Goal: Task Accomplishment & Management: Complete application form

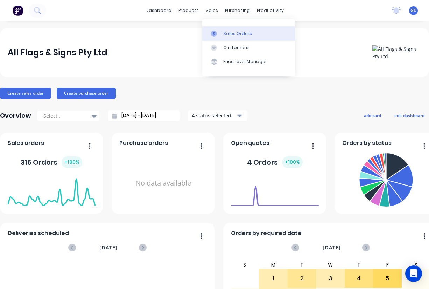
click at [229, 35] on div "Sales Orders" at bounding box center [237, 33] width 29 height 6
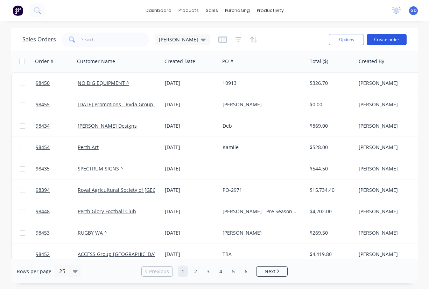
click at [388, 39] on button "Create order" at bounding box center [387, 39] width 40 height 11
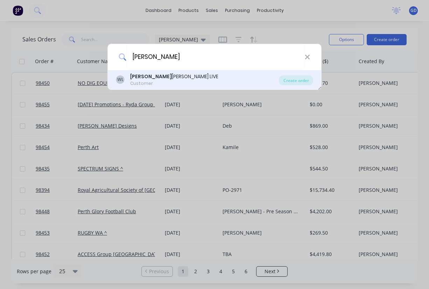
type input "[PERSON_NAME]"
click at [161, 77] on div "[PERSON_NAME] LIVE" at bounding box center [174, 76] width 88 height 7
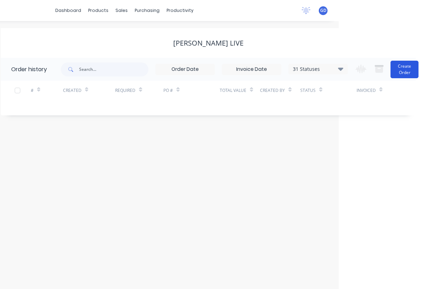
scroll to position [0, 91]
click at [401, 70] on button "Create Order" at bounding box center [405, 70] width 28 height 18
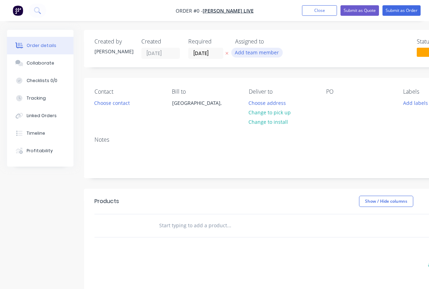
click at [265, 56] on button "Add team member" at bounding box center [257, 52] width 51 height 9
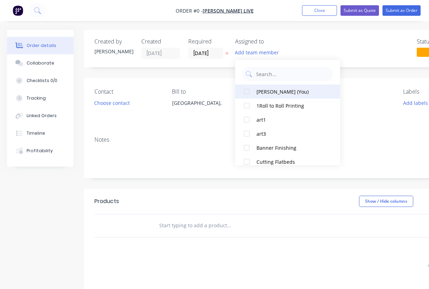
click at [245, 89] on div at bounding box center [247, 91] width 14 height 14
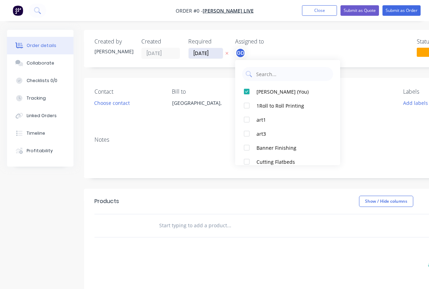
click at [207, 53] on div "Order details Collaborate Checklists 0/0 Tracking Linked Orders Timeline Profit…" at bounding box center [243, 223] width 487 height 386
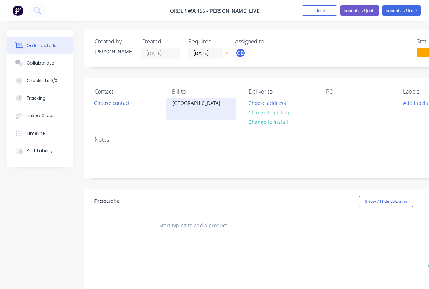
click at [197, 110] on div "[GEOGRAPHIC_DATA]," at bounding box center [201, 109] width 70 height 22
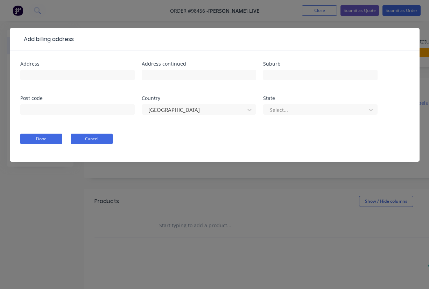
click at [87, 139] on button "Cancel" at bounding box center [92, 138] width 42 height 11
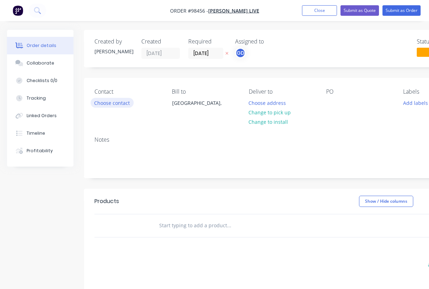
click at [115, 105] on button "Choose contact" at bounding box center [112, 102] width 43 height 9
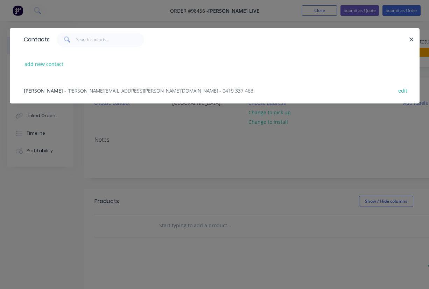
click at [52, 89] on span "[PERSON_NAME]" at bounding box center [43, 90] width 39 height 7
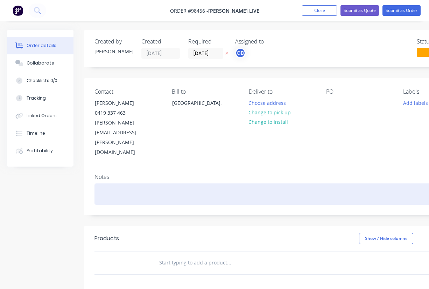
click at [104, 183] on div at bounding box center [282, 193] width 375 height 21
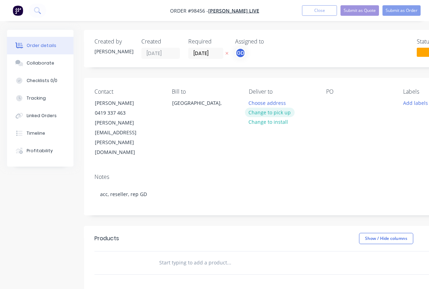
click at [267, 113] on button "Change to pick up" at bounding box center [270, 112] width 50 height 9
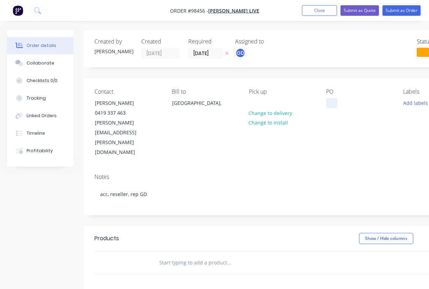
click at [331, 103] on div at bounding box center [331, 103] width 11 height 10
click at [343, 133] on div "Contact [PERSON_NAME] 0419 337 463 [PERSON_NAME][EMAIL_ADDRESS][PERSON_NAME][DO…" at bounding box center [282, 123] width 396 height 90
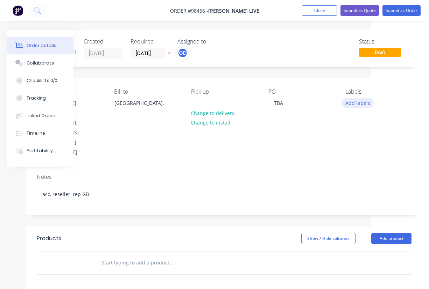
scroll to position [0, 58]
click at [355, 103] on button "Add labels" at bounding box center [358, 102] width 32 height 9
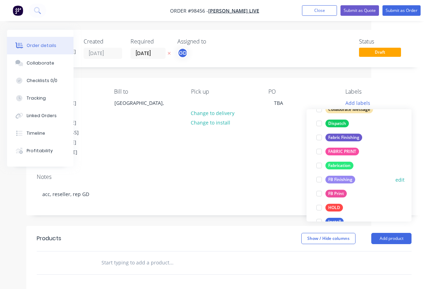
scroll to position [131, 0]
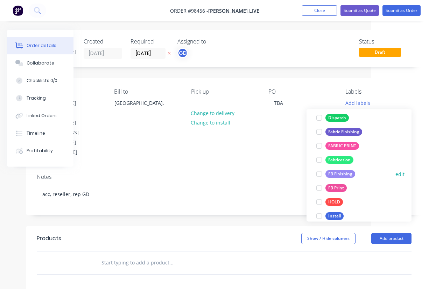
click at [346, 173] on div "FB Finishing" at bounding box center [341, 174] width 30 height 8
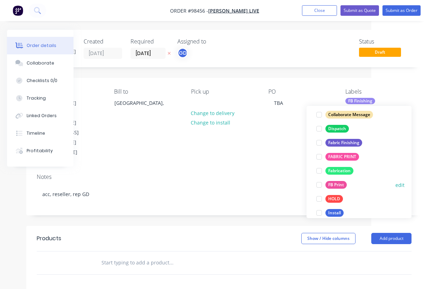
click at [342, 181] on div "FB Print" at bounding box center [336, 185] width 21 height 8
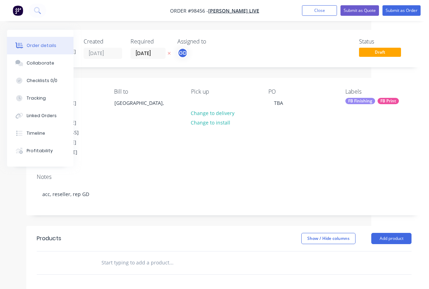
click at [288, 173] on div "Notes" at bounding box center [224, 176] width 375 height 7
click at [355, 99] on div "FB Finishing" at bounding box center [361, 101] width 30 height 6
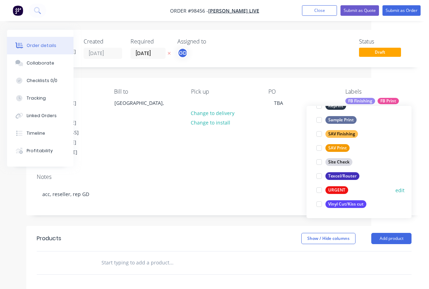
scroll to position [336, 0]
click at [318, 190] on div at bounding box center [319, 190] width 14 height 14
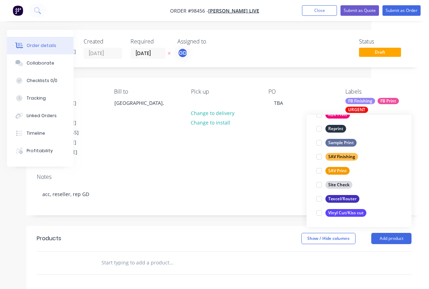
click at [220, 173] on div "Notes" at bounding box center [224, 176] width 375 height 7
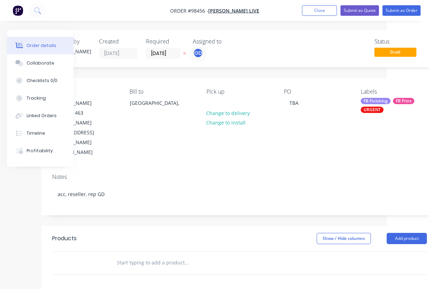
scroll to position [0, 35]
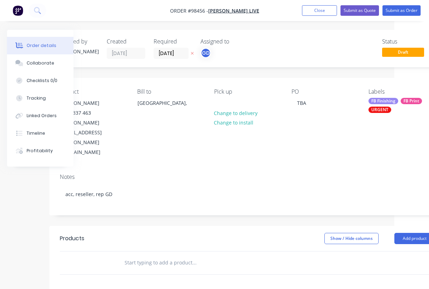
click at [155, 255] on input "text" at bounding box center [194, 262] width 140 height 14
paste input "Urgent production 5mm coreflute 3000mm x 1000mm"
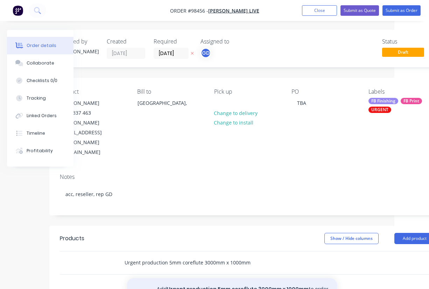
type input "Urgent production 5mm coreflute 3000mm x 1000mm"
click at [211, 278] on button "Add Urgent production 5mm coreflute 3000mm x 1000mm to order" at bounding box center [232, 289] width 210 height 22
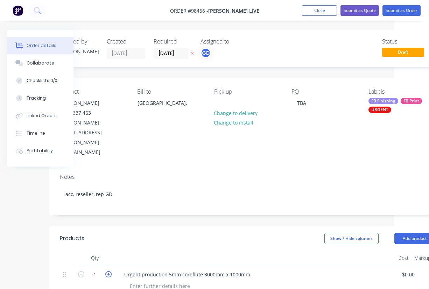
click at [109, 271] on icon "button" at bounding box center [108, 274] width 6 height 6
type input "4"
click at [213, 173] on div "Notes" at bounding box center [247, 176] width 375 height 7
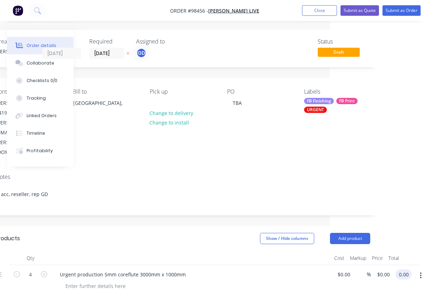
scroll to position [0, 99]
click at [403, 269] on input "0.00" at bounding box center [405, 274] width 13 height 10
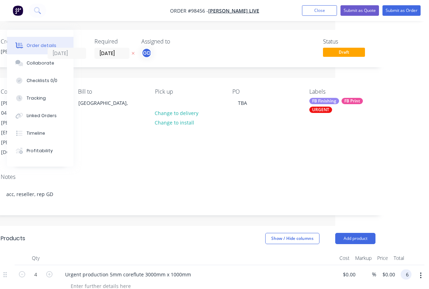
scroll to position [0, 94]
type input "650"
type input "$162.50"
type input "$650.00"
click at [230, 269] on div "Urgent production 5mm coreflute 3000mm x 1000mm" at bounding box center [197, 274] width 275 height 10
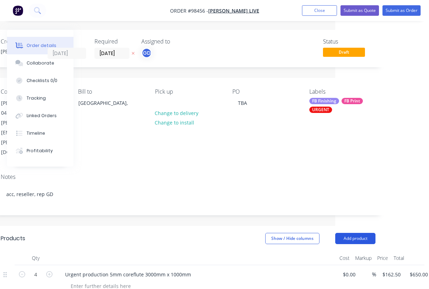
click at [355, 233] on button "Add product" at bounding box center [356, 238] width 40 height 11
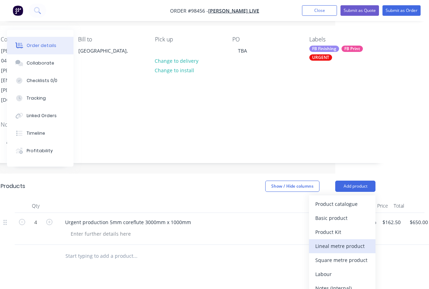
scroll to position [59, 94]
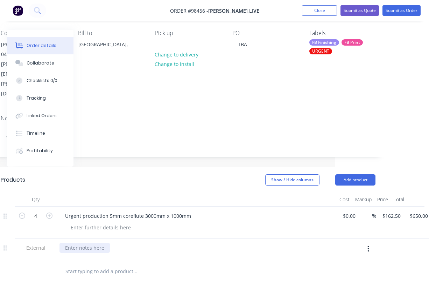
click at [105, 242] on div at bounding box center [85, 247] width 50 height 10
click at [157, 167] on header "Products Show / Hide columns Add product" at bounding box center [188, 179] width 396 height 25
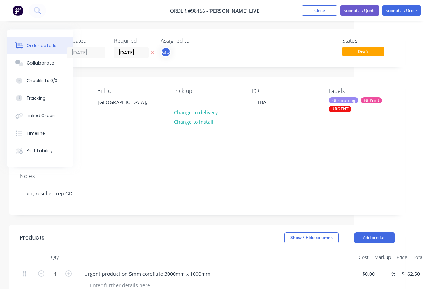
scroll to position [1, 75]
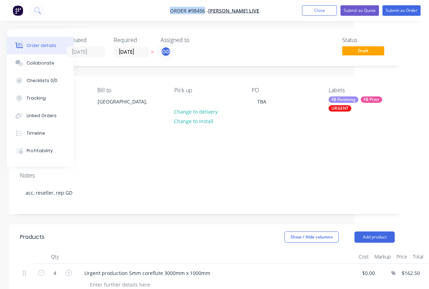
drag, startPoint x: 168, startPoint y: 9, endPoint x: 209, endPoint y: 12, distance: 40.7
click at [209, 12] on nav "Order #98456 - [PERSON_NAME] LIVE Add product Close Submit as Quote Submit as O…" at bounding box center [214, 10] width 429 height 21
copy span "Order #98456"
click at [319, 8] on button "Close" at bounding box center [319, 10] width 35 height 11
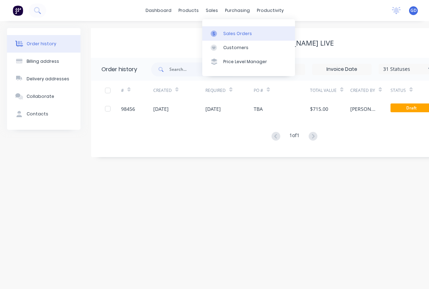
click at [230, 30] on div "Sales Orders" at bounding box center [237, 33] width 29 height 6
